Goal: Information Seeking & Learning: Check status

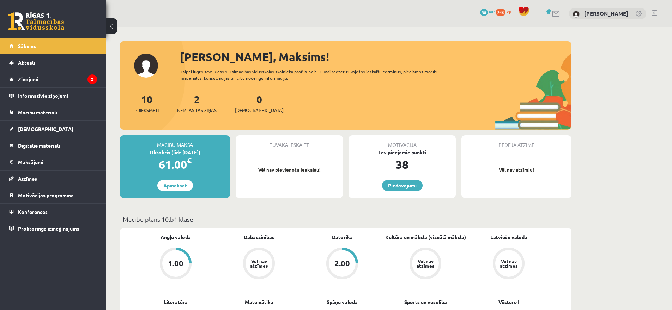
click at [240, 271] on link "Vēl nav atzīmes" at bounding box center [258, 263] width 83 height 33
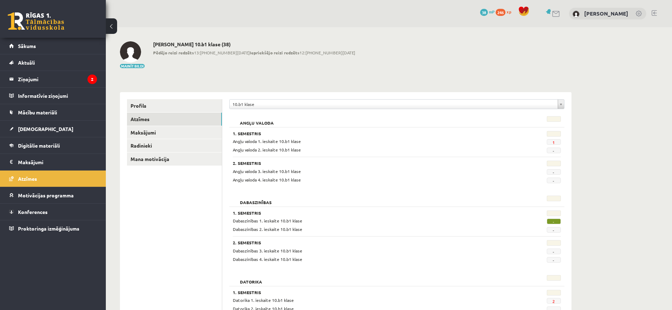
click at [552, 223] on span "-" at bounding box center [554, 221] width 14 height 6
click at [553, 223] on span "-" at bounding box center [554, 221] width 14 height 6
drag, startPoint x: 547, startPoint y: 223, endPoint x: 551, endPoint y: 223, distance: 4.6
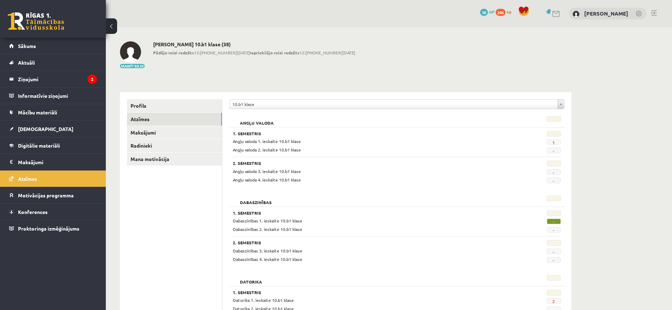
click at [551, 223] on div "-" at bounding box center [538, 220] width 56 height 7
click at [43, 181] on link "Atzīmes" at bounding box center [53, 178] width 88 height 16
click at [27, 135] on link "[DEMOGRAPHIC_DATA]" at bounding box center [53, 129] width 88 height 16
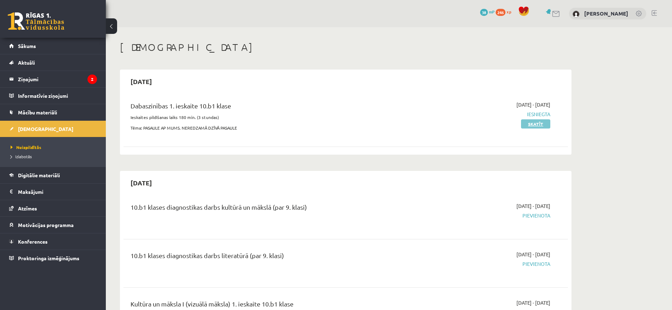
click at [534, 127] on link "Skatīt" at bounding box center [535, 123] width 29 height 9
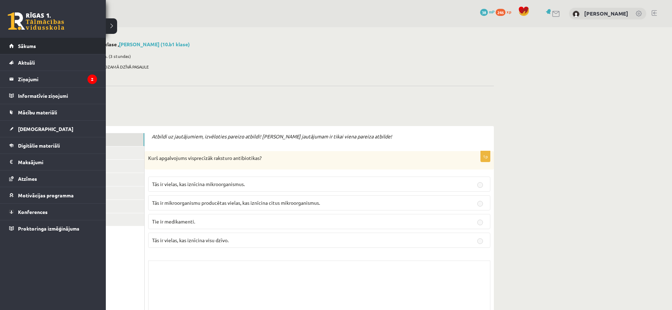
click at [4, 44] on li "Sākums" at bounding box center [53, 46] width 106 height 17
click at [37, 49] on link "Sākums" at bounding box center [53, 46] width 88 height 16
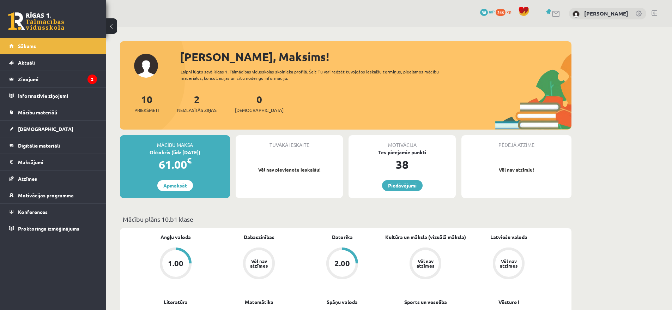
scroll to position [143, 0]
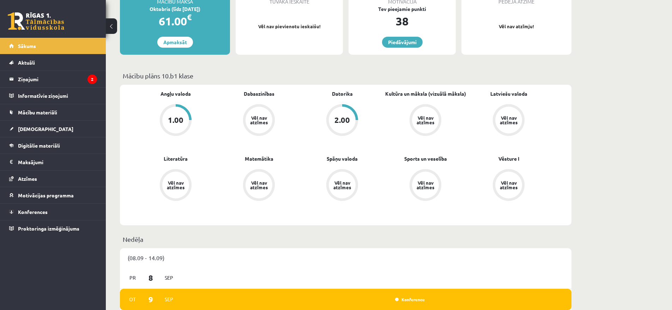
click at [363, 199] on link "Vēl nav atzīmes" at bounding box center [341, 185] width 83 height 33
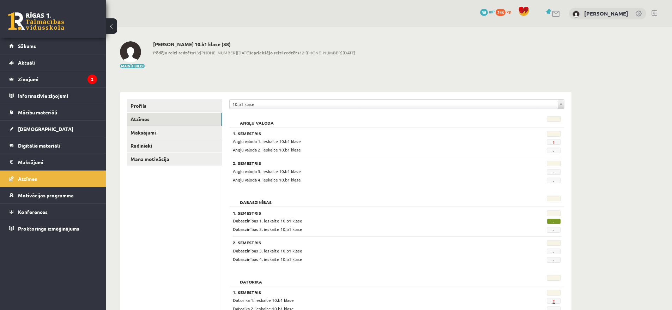
click at [552, 300] on link "2" at bounding box center [553, 301] width 2 height 6
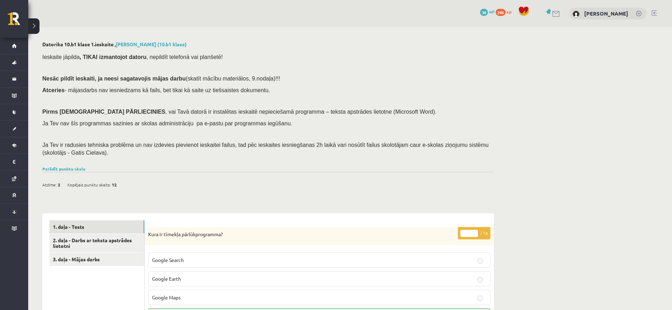
scroll to position [69, 0]
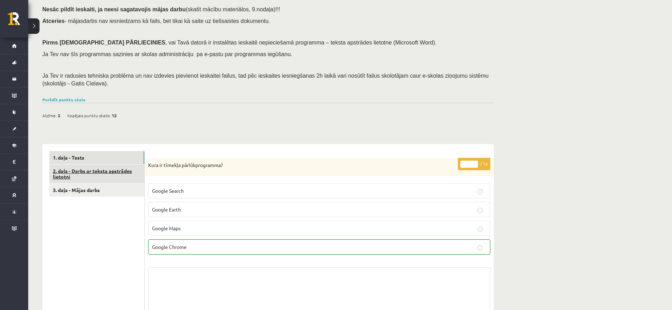
click at [114, 182] on link "2. daļa - Darbs ar teksta apstrādes lietotni" at bounding box center [96, 173] width 95 height 19
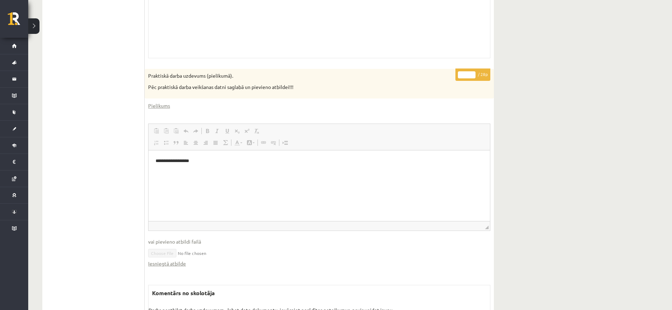
scroll to position [0, 0]
click at [189, 164] on body "**********" at bounding box center [319, 166] width 327 height 19
click at [224, 165] on body "**********" at bounding box center [319, 166] width 327 height 19
click at [189, 163] on p "**********" at bounding box center [319, 160] width 327 height 7
click at [202, 163] on p "**********" at bounding box center [319, 160] width 327 height 7
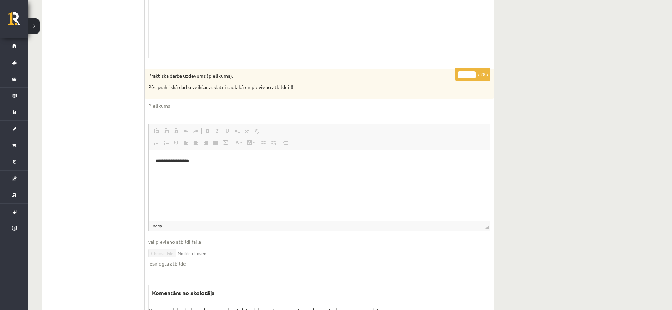
click at [202, 163] on p "**********" at bounding box center [319, 160] width 327 height 7
click at [237, 184] on html "**********" at bounding box center [318, 167] width 341 height 33
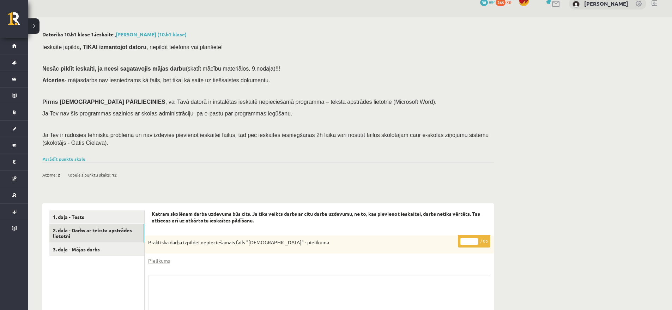
scroll to position [14, 0]
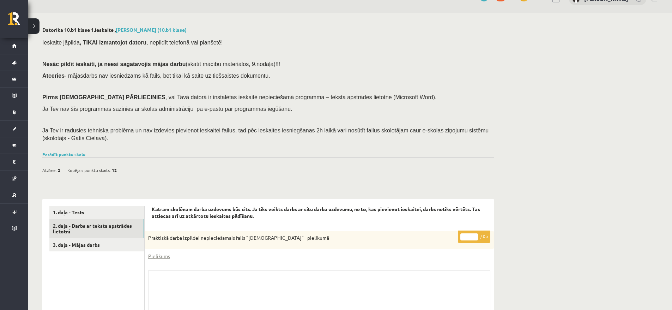
click at [247, 280] on div "Skolotāja pielikums" at bounding box center [319, 305] width 342 height 71
click at [244, 289] on div "Skolotāja pielikums" at bounding box center [319, 305] width 342 height 71
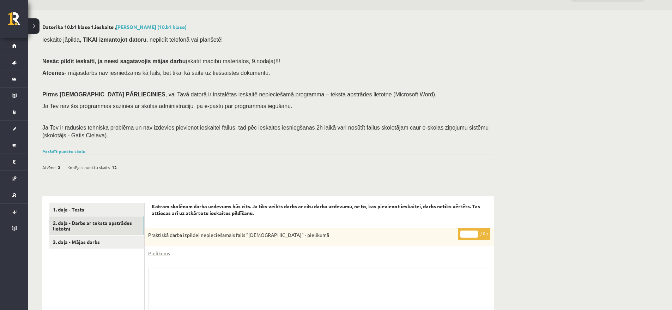
scroll to position [3, 0]
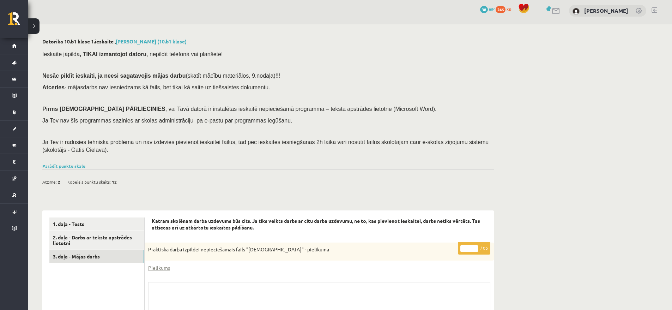
click at [104, 261] on link "3. daļa - Mājas darbs" at bounding box center [96, 256] width 95 height 13
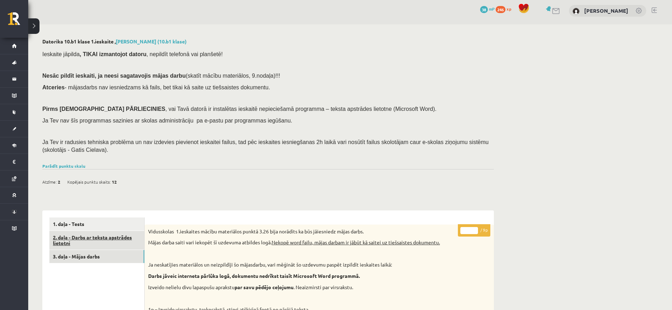
click at [105, 242] on link "2. daļa - Darbs ar teksta apstrādes lietotni" at bounding box center [96, 240] width 95 height 19
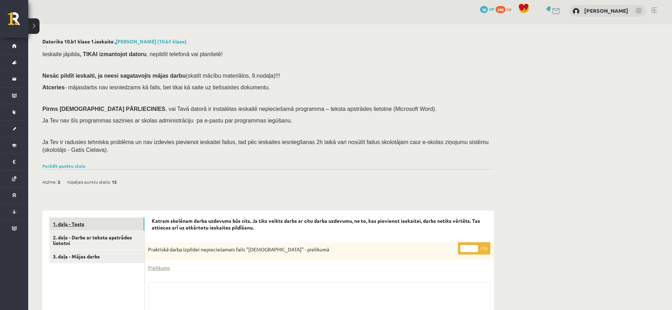
click at [94, 230] on link "1. daļa - Tests" at bounding box center [96, 223] width 95 height 13
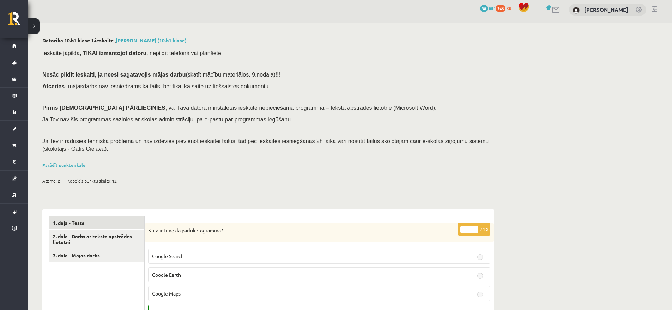
scroll to position [4, 0]
click at [77, 166] on link "Parādīt punktu skalu" at bounding box center [63, 165] width 43 height 6
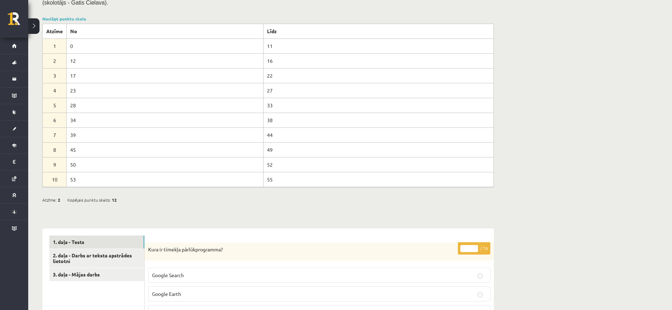
scroll to position [148, 0]
click at [83, 249] on link "1. daļa - Tests" at bounding box center [96, 243] width 95 height 13
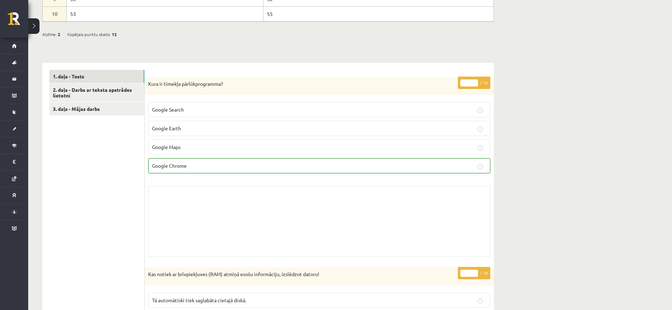
scroll to position [314, 0]
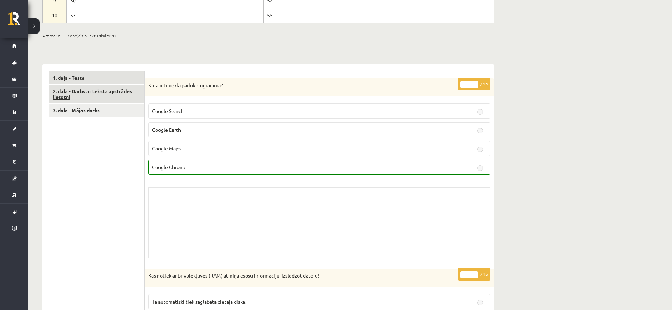
click at [104, 95] on link "2. daļa - Darbs ar teksta apstrādes lietotni" at bounding box center [96, 94] width 95 height 19
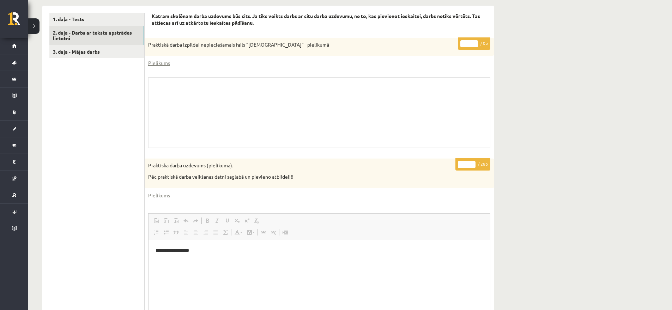
scroll to position [533, 0]
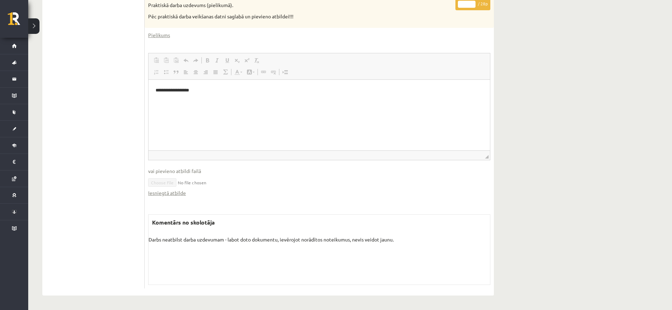
click at [241, 91] on p "**********" at bounding box center [319, 89] width 327 height 7
click at [243, 113] on html "**********" at bounding box center [318, 95] width 341 height 33
click at [188, 113] on html "**********" at bounding box center [318, 95] width 341 height 33
click at [462, 155] on span "◢ Путь элементов body" at bounding box center [318, 155] width 341 height 10
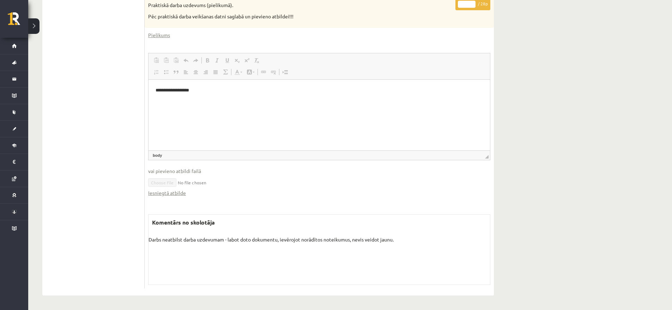
click at [196, 238] on p "Darbs neatbilst darba uzdevumam - labot doto dokumentu, ievērojot norādītos not…" at bounding box center [318, 239] width 341 height 7
click at [167, 194] on link "Iesniegtā atbilde" at bounding box center [167, 192] width 38 height 7
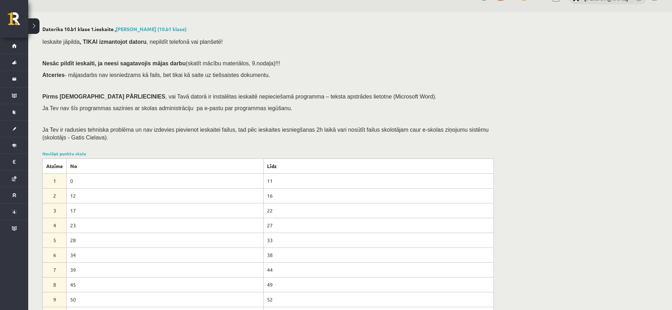
scroll to position [11, 0]
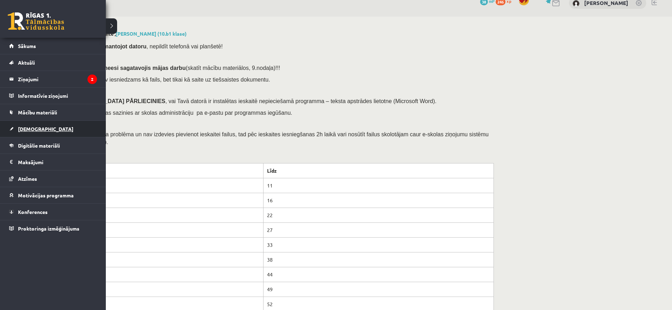
click at [25, 134] on link "[DEMOGRAPHIC_DATA]" at bounding box center [53, 129] width 88 height 16
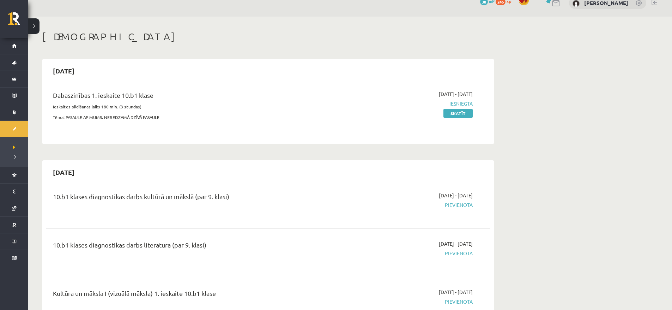
click at [467, 105] on span "Iesniegta" at bounding box center [406, 103] width 133 height 7
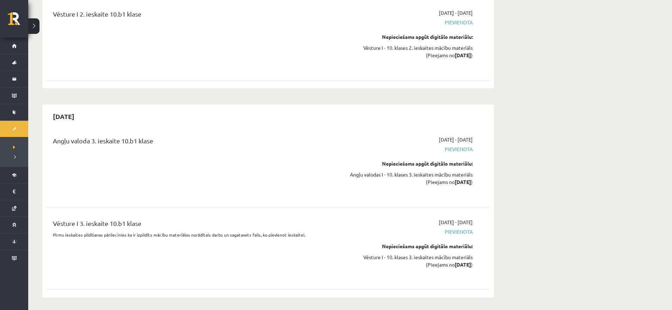
scroll to position [2486, 0]
